Goal: Check status

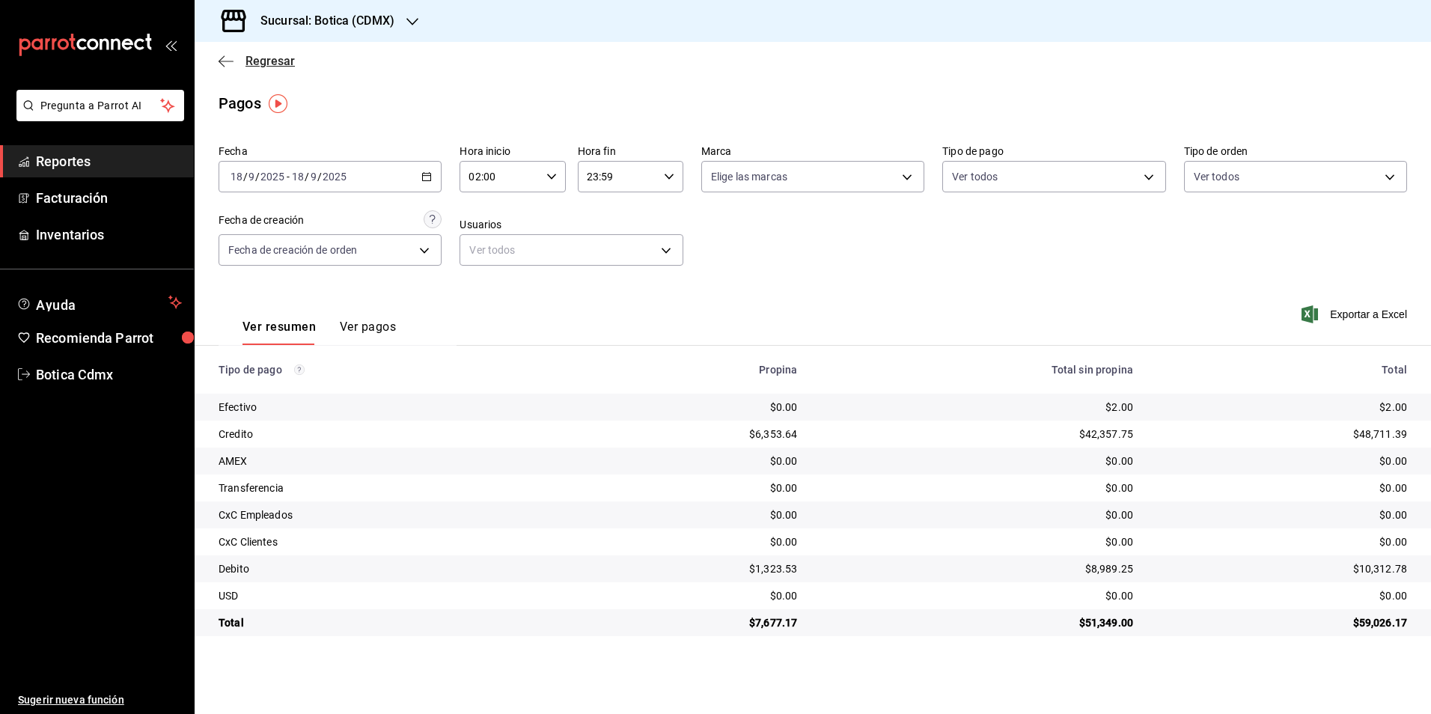
click at [259, 58] on span "Regresar" at bounding box center [270, 61] width 49 height 14
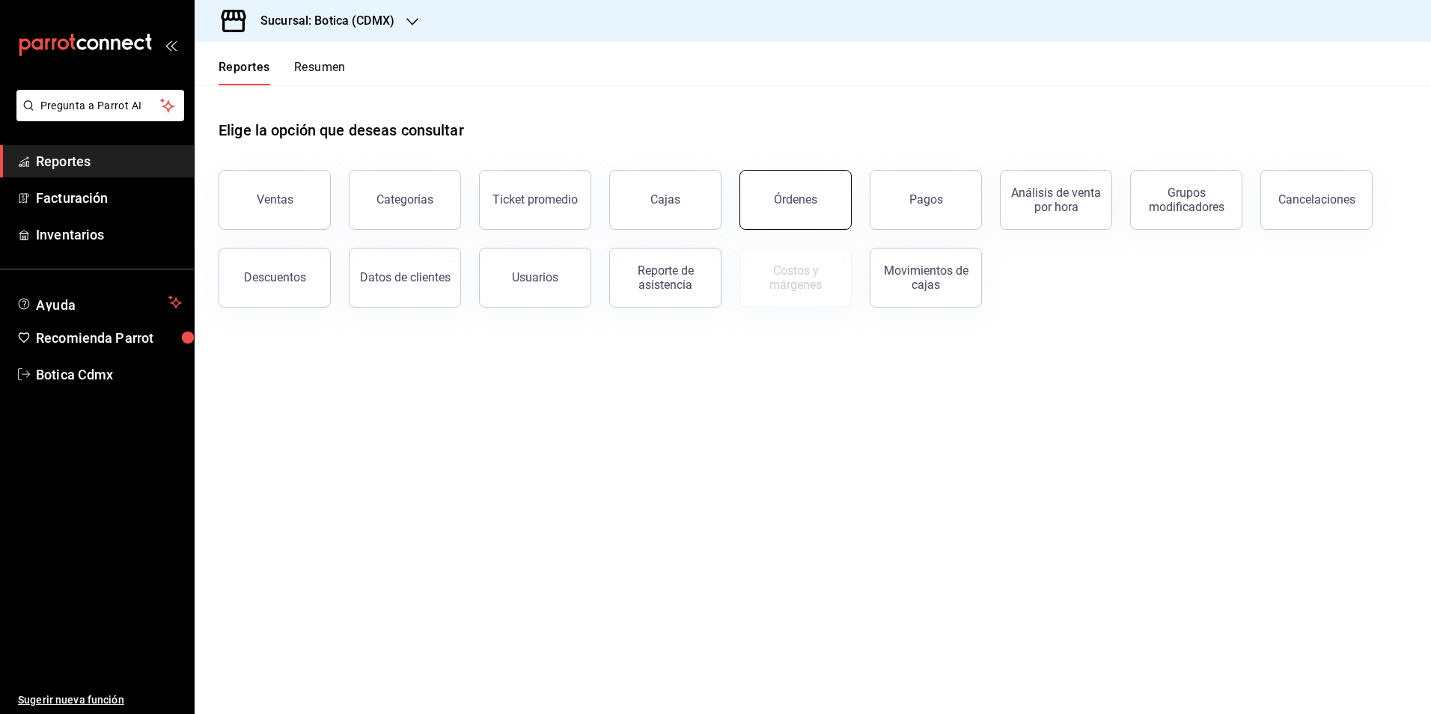
click at [775, 193] on div "Órdenes" at bounding box center [795, 199] width 43 height 14
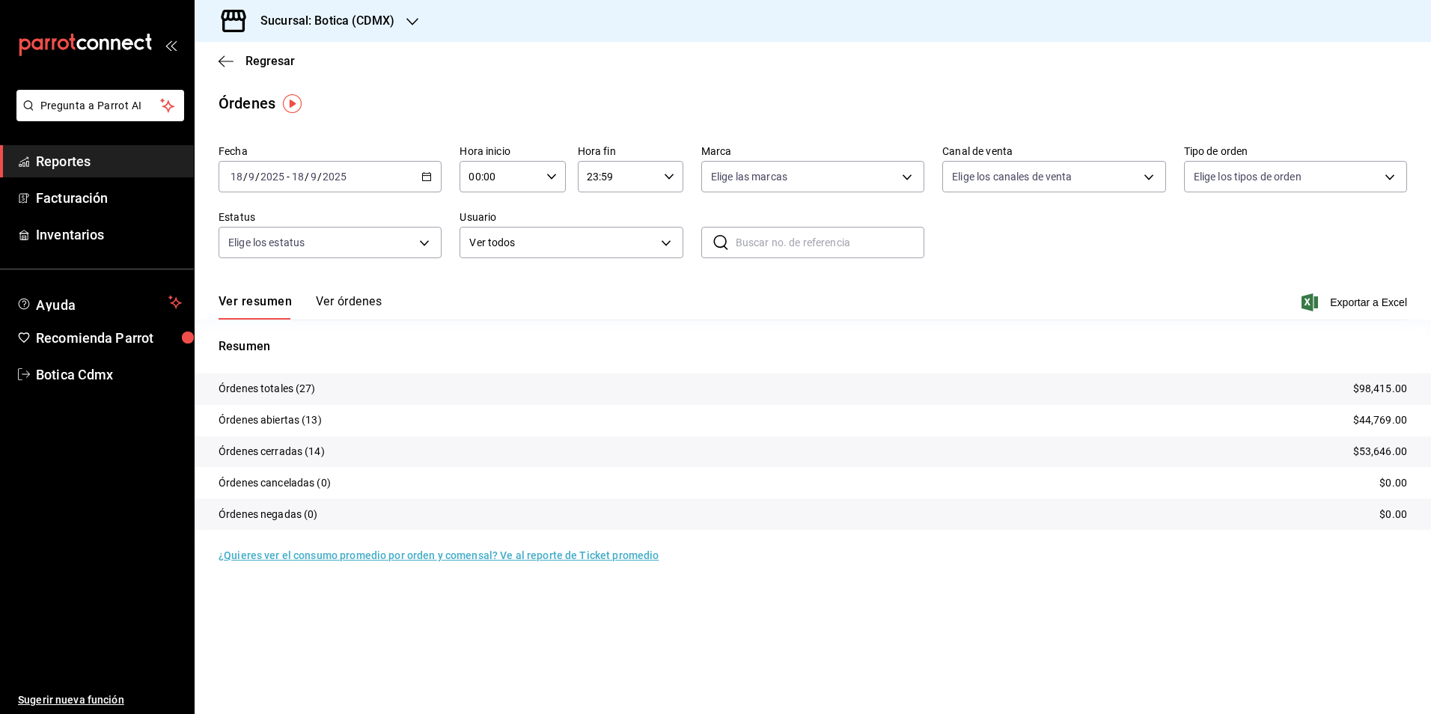
click at [499, 182] on input "00:00" at bounding box center [500, 177] width 80 height 30
click at [481, 284] on span "02" at bounding box center [486, 287] width 29 height 12
type input "02:00"
click at [272, 56] on div at bounding box center [715, 357] width 1431 height 714
click at [271, 65] on span "Regresar" at bounding box center [270, 61] width 49 height 14
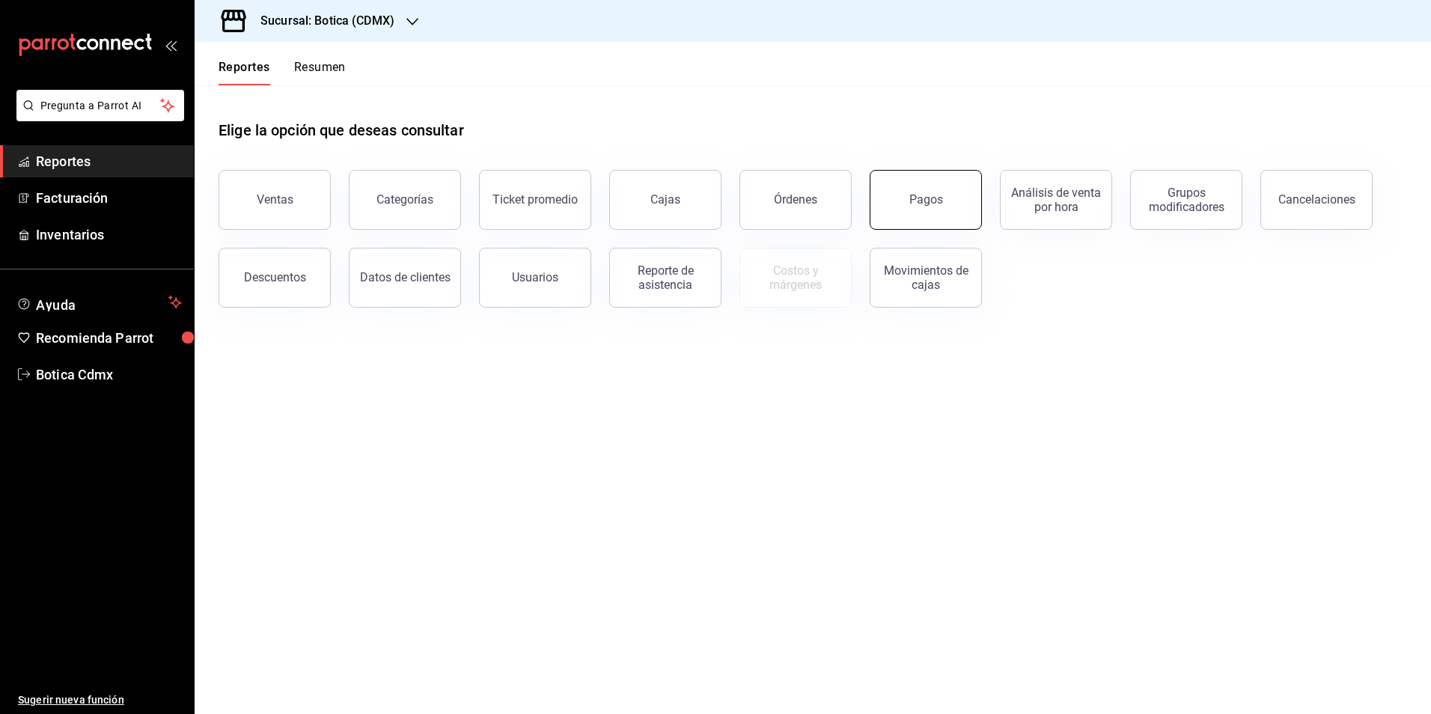
click at [903, 207] on button "Pagos" at bounding box center [926, 200] width 112 height 60
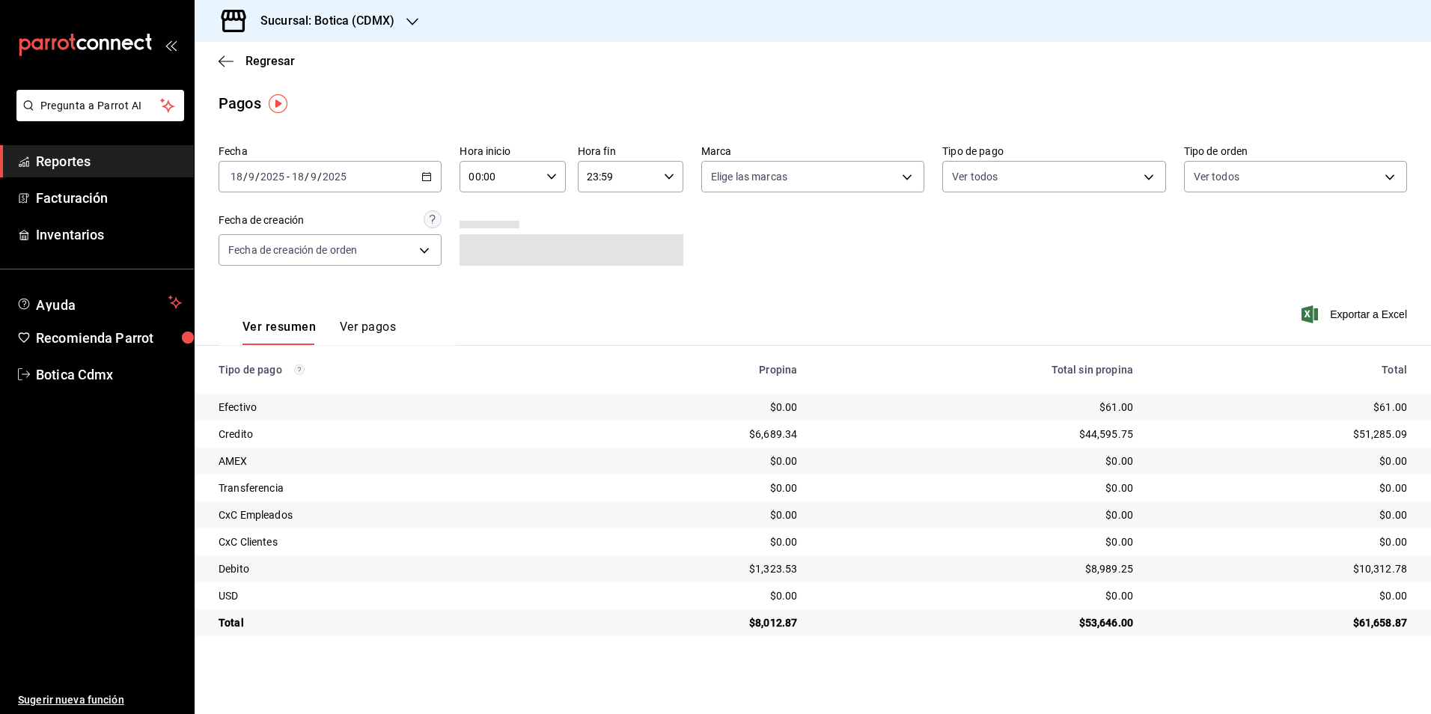
click at [506, 177] on input "00:00" at bounding box center [500, 177] width 80 height 30
click at [483, 288] on span "02" at bounding box center [486, 287] width 29 height 12
type input "02:00"
click at [829, 264] on div at bounding box center [715, 357] width 1431 height 714
